Goal: Complete application form

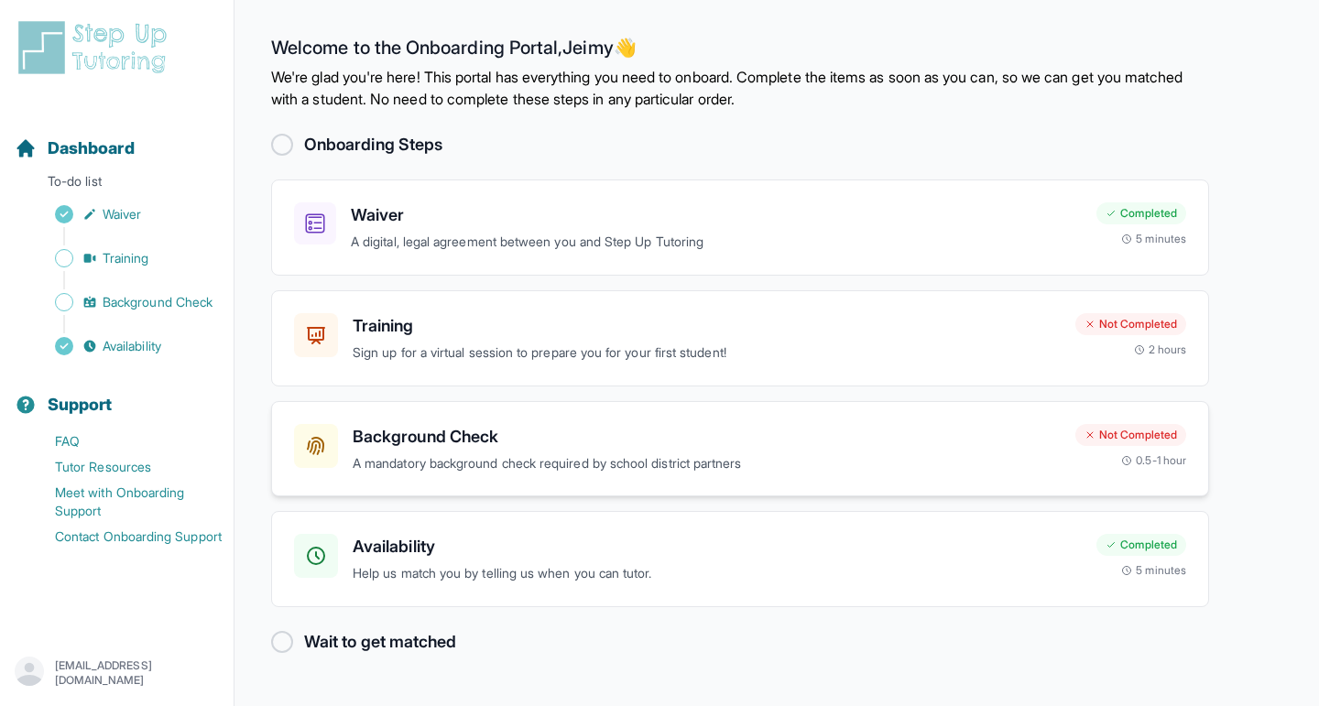
click at [441, 436] on h3 "Background Check" at bounding box center [707, 437] width 708 height 26
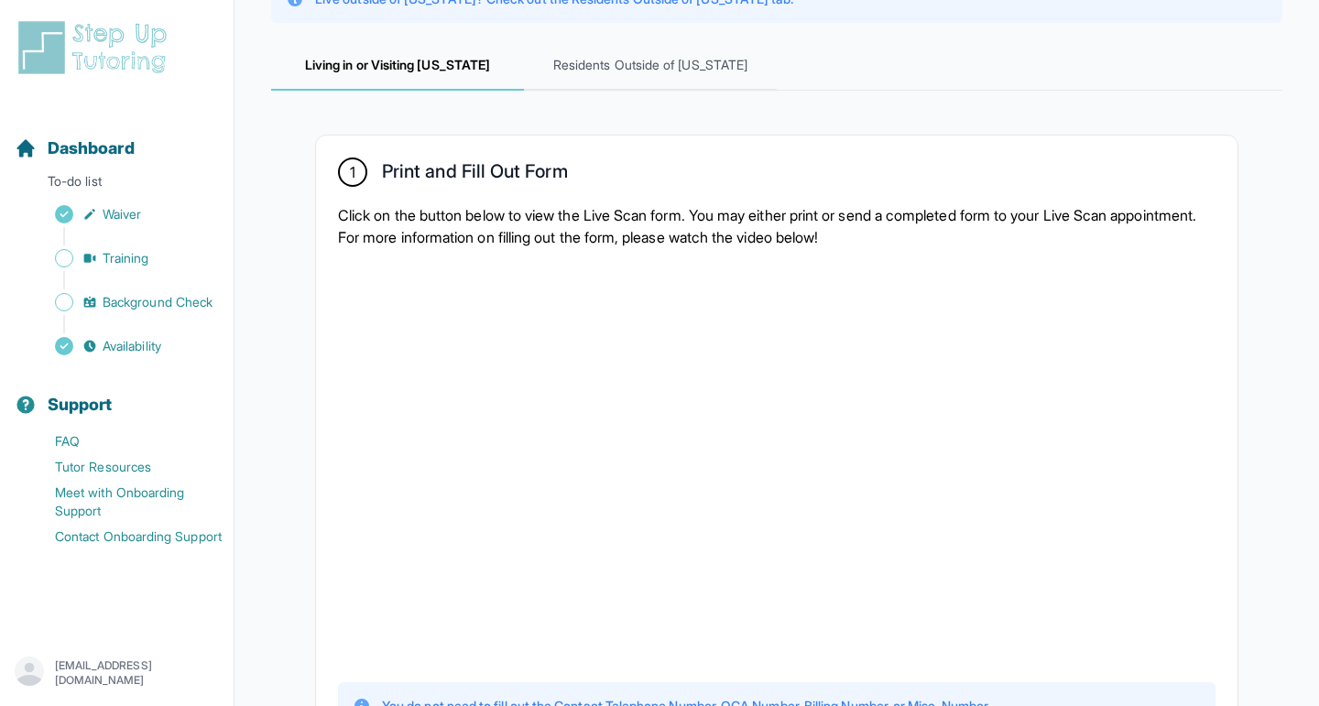
scroll to position [220, 0]
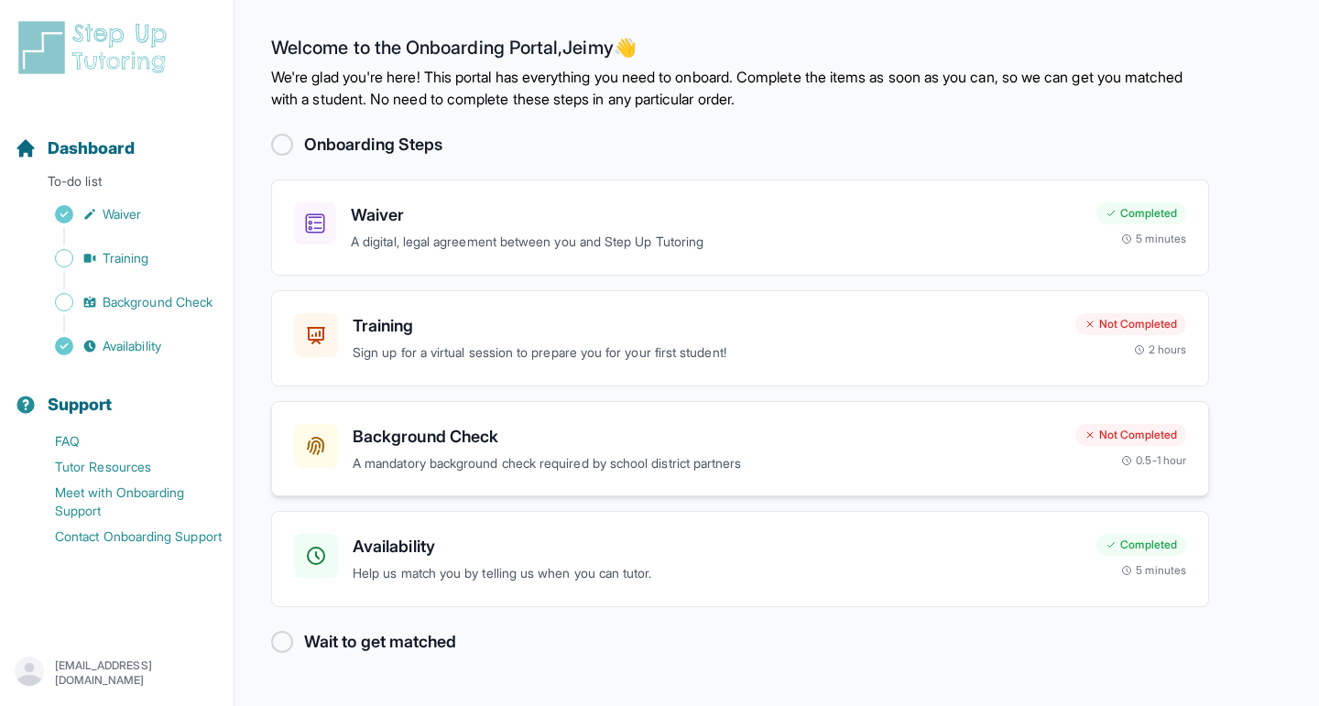
click at [451, 440] on h3 "Background Check" at bounding box center [707, 437] width 708 height 26
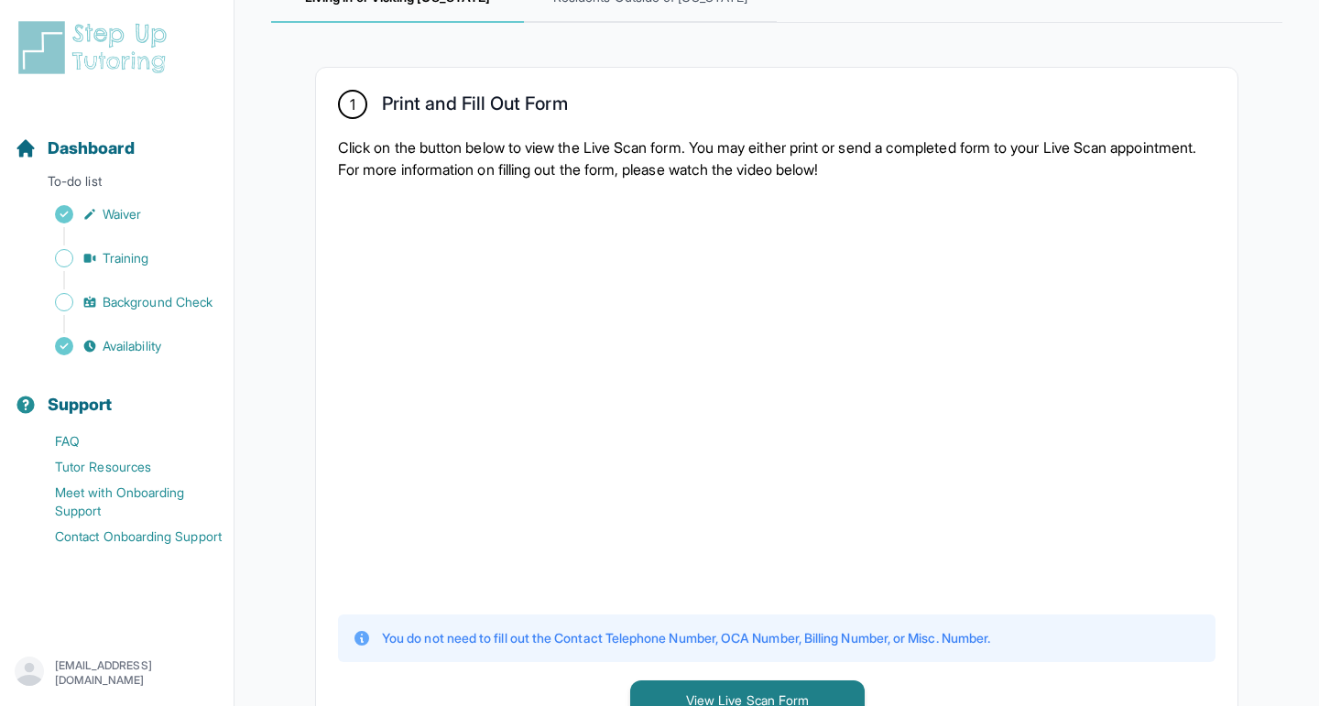
scroll to position [305, 0]
click at [1093, 446] on div at bounding box center [776, 395] width 877 height 401
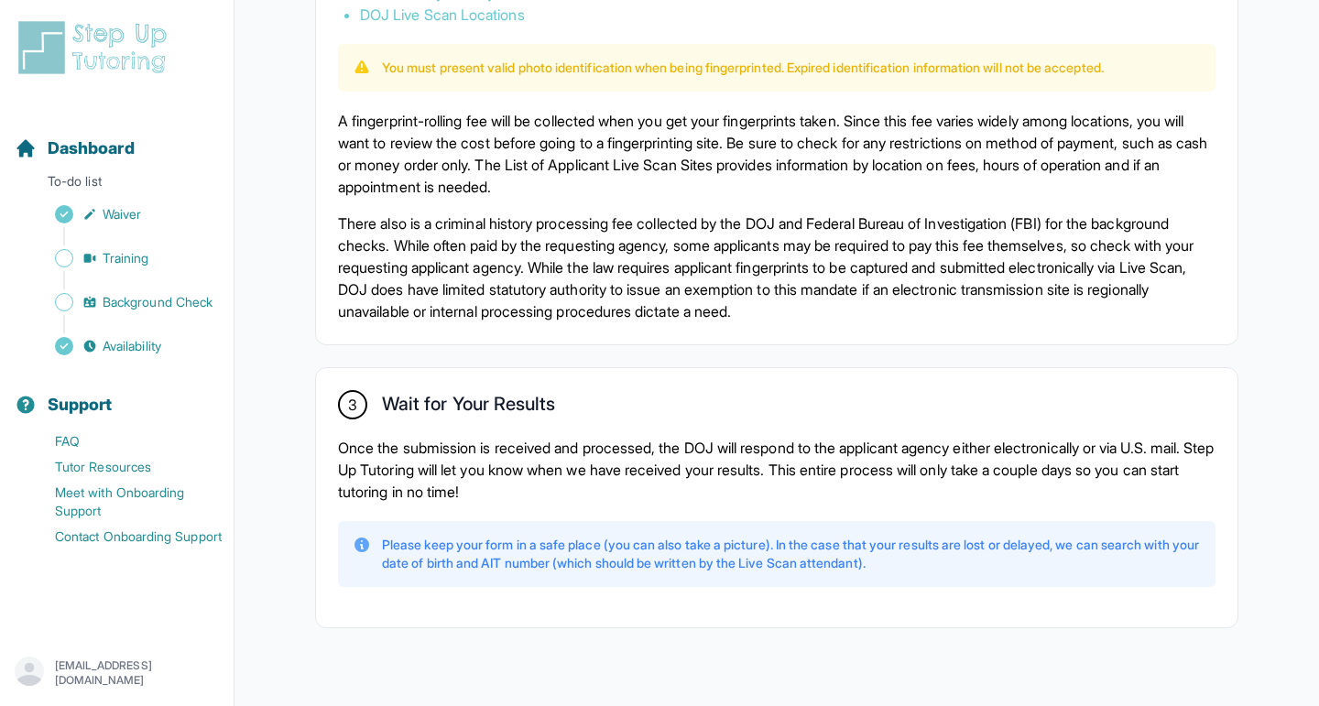
scroll to position [1271, 0]
